Goal: Task Accomplishment & Management: Use online tool/utility

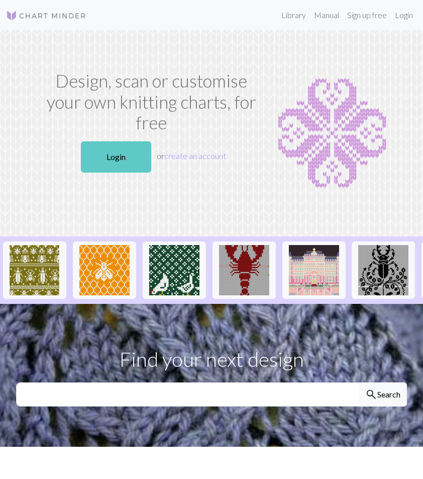
click at [132, 141] on link "Login" at bounding box center [116, 156] width 70 height 31
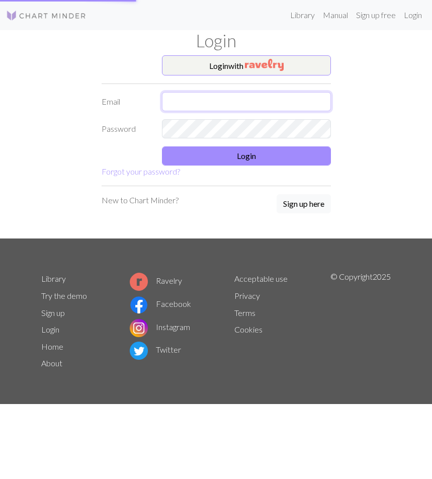
type input "[EMAIL_ADDRESS][DOMAIN_NAME]"
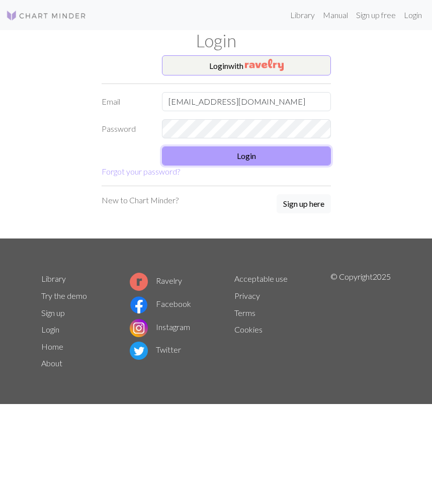
click at [193, 157] on button "Login" at bounding box center [246, 155] width 169 height 19
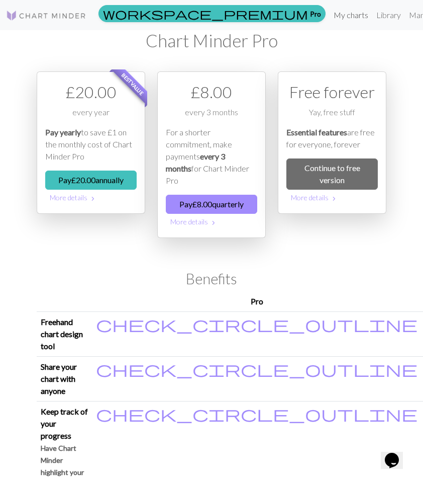
drag, startPoint x: 190, startPoint y: 13, endPoint x: 191, endPoint y: 144, distance: 130.7
click at [330, 13] on link "My charts" at bounding box center [351, 15] width 43 height 20
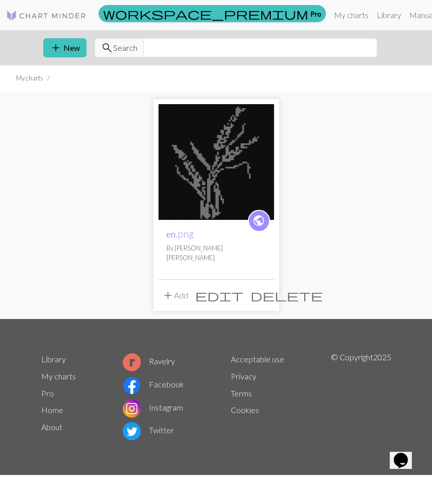
click at [167, 288] on span "add" at bounding box center [168, 295] width 12 height 14
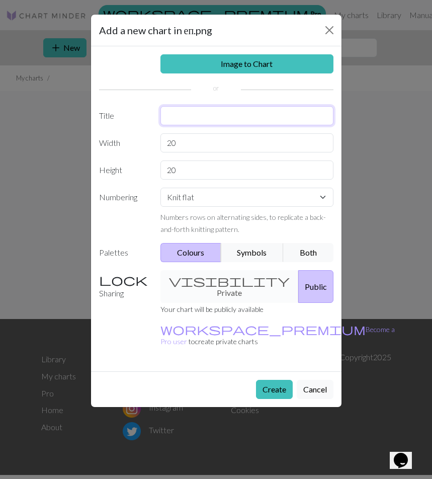
click at [175, 121] on input "text" at bounding box center [246, 115] width 173 height 19
type input "ап"
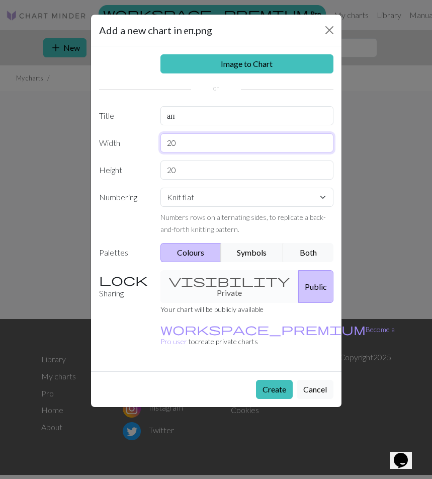
click at [184, 147] on input "20" at bounding box center [246, 142] width 173 height 19
drag, startPoint x: 184, startPoint y: 141, endPoint x: 173, endPoint y: 146, distance: 11.5
click at [146, 150] on div "Width 20" at bounding box center [216, 142] width 246 height 19
type input "69"
drag, startPoint x: 182, startPoint y: 165, endPoint x: 151, endPoint y: 175, distance: 32.9
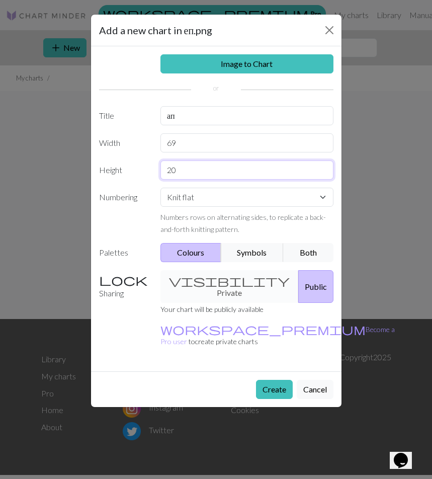
click at [151, 175] on div "Height 20" at bounding box center [216, 169] width 246 height 19
type input "72"
click at [194, 193] on select "Knit flat Knit in the round Lace knitting Cross stitch" at bounding box center [246, 197] width 173 height 19
click at [194, 198] on select "Knit flat Knit in the round Lace knitting Cross stitch" at bounding box center [246, 197] width 173 height 19
click at [240, 284] on div "visibility Private Public" at bounding box center [246, 286] width 185 height 33
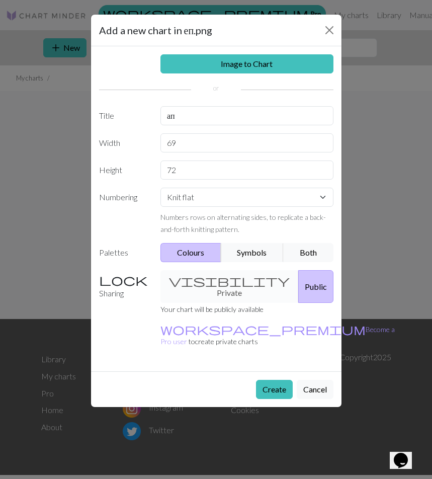
click at [230, 280] on div "visibility Private Public" at bounding box center [246, 286] width 185 height 33
click at [267, 380] on button "Create" at bounding box center [274, 389] width 37 height 19
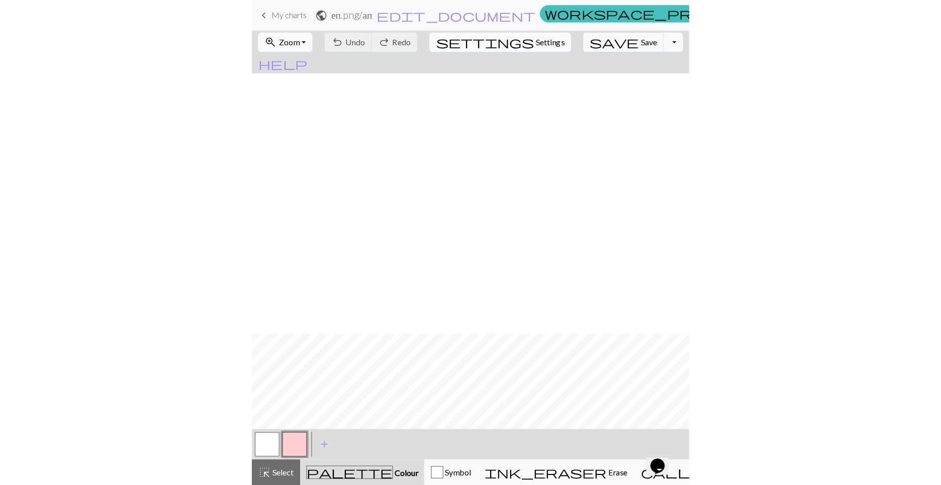
scroll to position [408, 0]
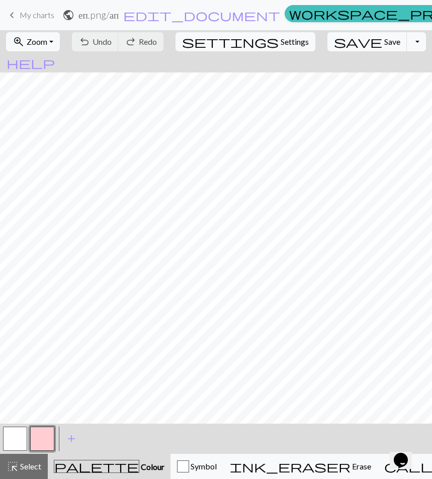
click at [221, 43] on div "zoom_in Zoom Zoom Fit all Fit width Fit height 50% 100% 150% 200% undo Undo Und…" at bounding box center [216, 41] width 432 height 23
click at [312, 430] on div "< > add Add a colour" at bounding box center [216, 438] width 432 height 30
click at [119, 41] on button "undo Undo Undo" at bounding box center [95, 41] width 47 height 19
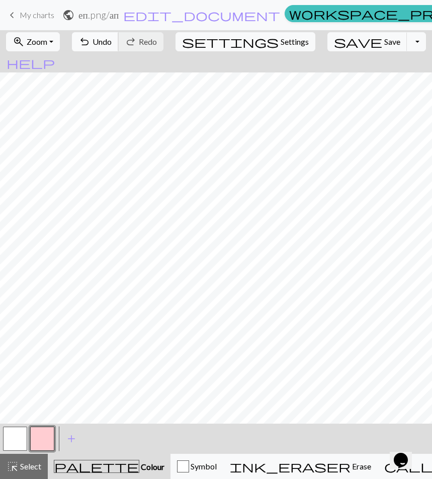
click at [127, 41] on div "undo Undo Undo redo Redo Redo" at bounding box center [118, 41] width 98 height 23
click at [38, 449] on button "button" at bounding box center [42, 438] width 24 height 24
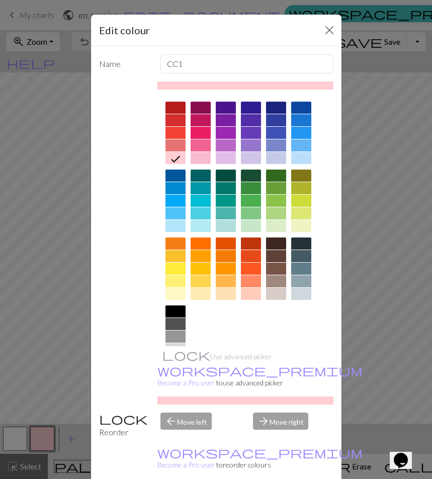
click at [168, 310] on div at bounding box center [175, 311] width 20 height 12
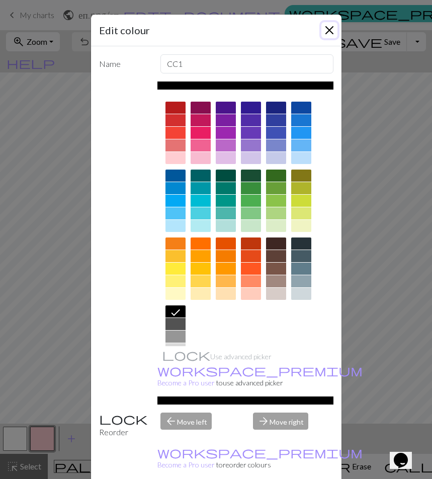
click at [330, 26] on button "Close" at bounding box center [329, 30] width 16 height 16
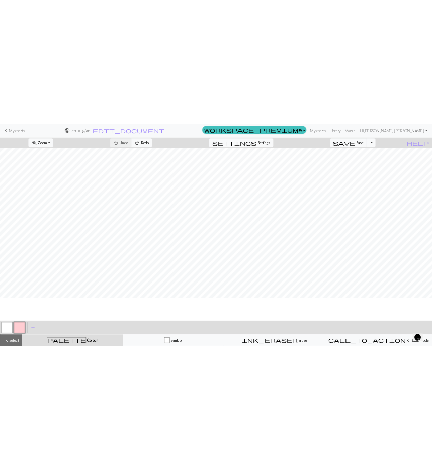
scroll to position [0, 0]
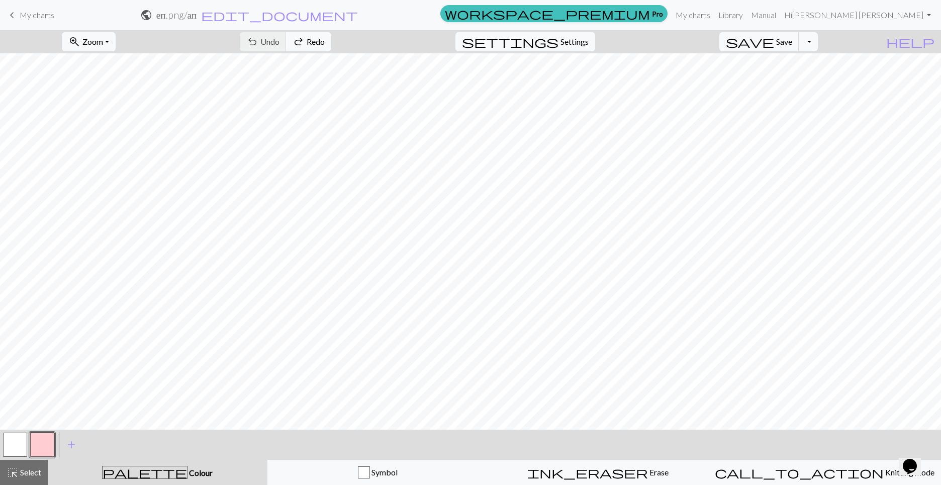
click at [10, 14] on span "keyboard_arrow_left" at bounding box center [12, 15] width 12 height 14
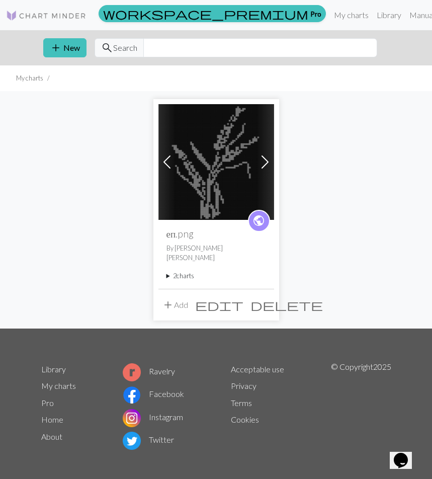
click at [210, 146] on img at bounding box center [216, 162] width 116 height 116
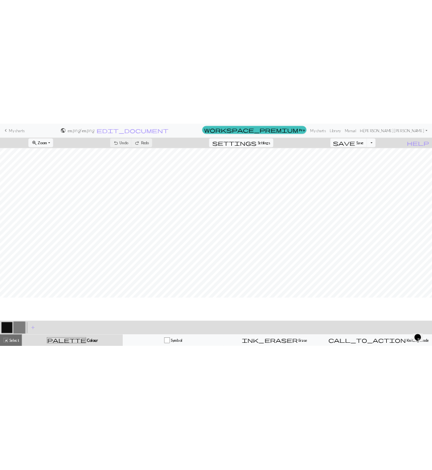
scroll to position [29, 0]
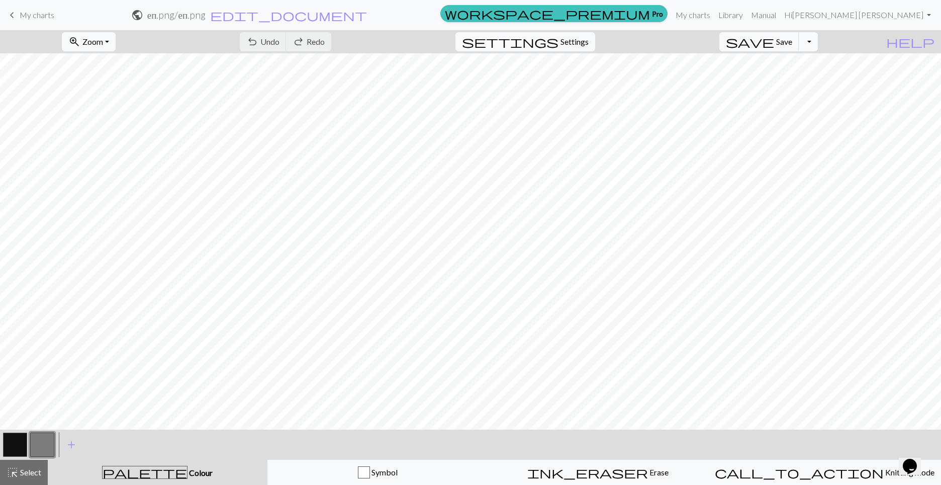
click at [423, 42] on button "Toggle Dropdown" at bounding box center [808, 41] width 19 height 19
click at [423, 76] on button "save_alt Download" at bounding box center [735, 80] width 166 height 16
click at [423, 43] on span "Save" at bounding box center [784, 42] width 16 height 10
click at [423, 40] on button "Toggle Dropdown" at bounding box center [808, 41] width 19 height 19
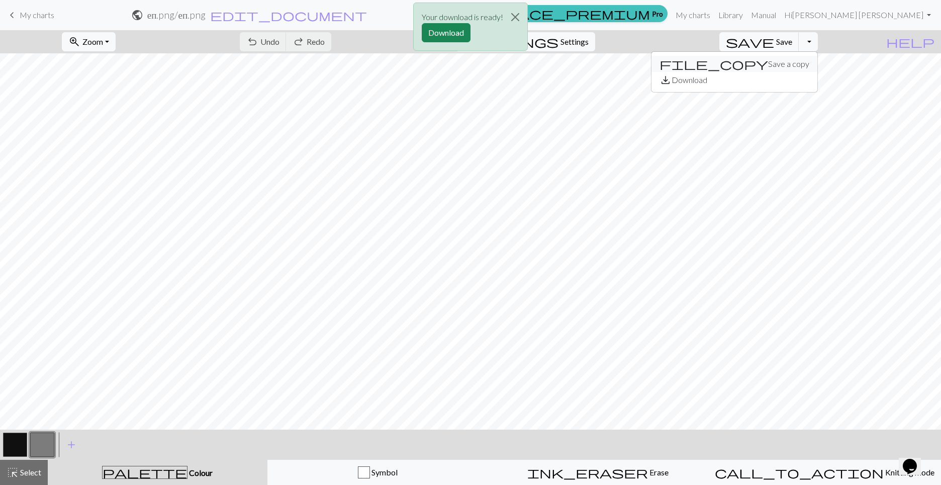
click at [423, 64] on button "file_copy Save a copy" at bounding box center [735, 64] width 166 height 16
click at [423, 40] on div "Your download is ready! Download" at bounding box center [470, 29] width 941 height 59
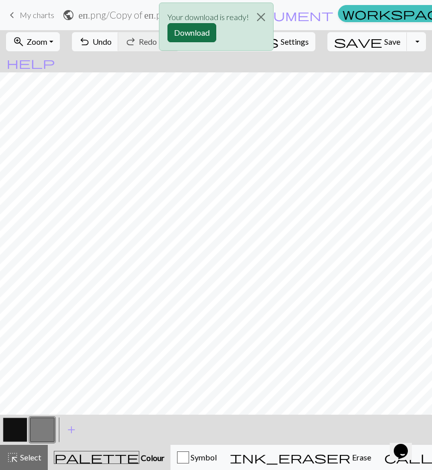
click at [195, 33] on button "Download" at bounding box center [191, 32] width 49 height 19
